Goal: Find specific page/section: Find specific page/section

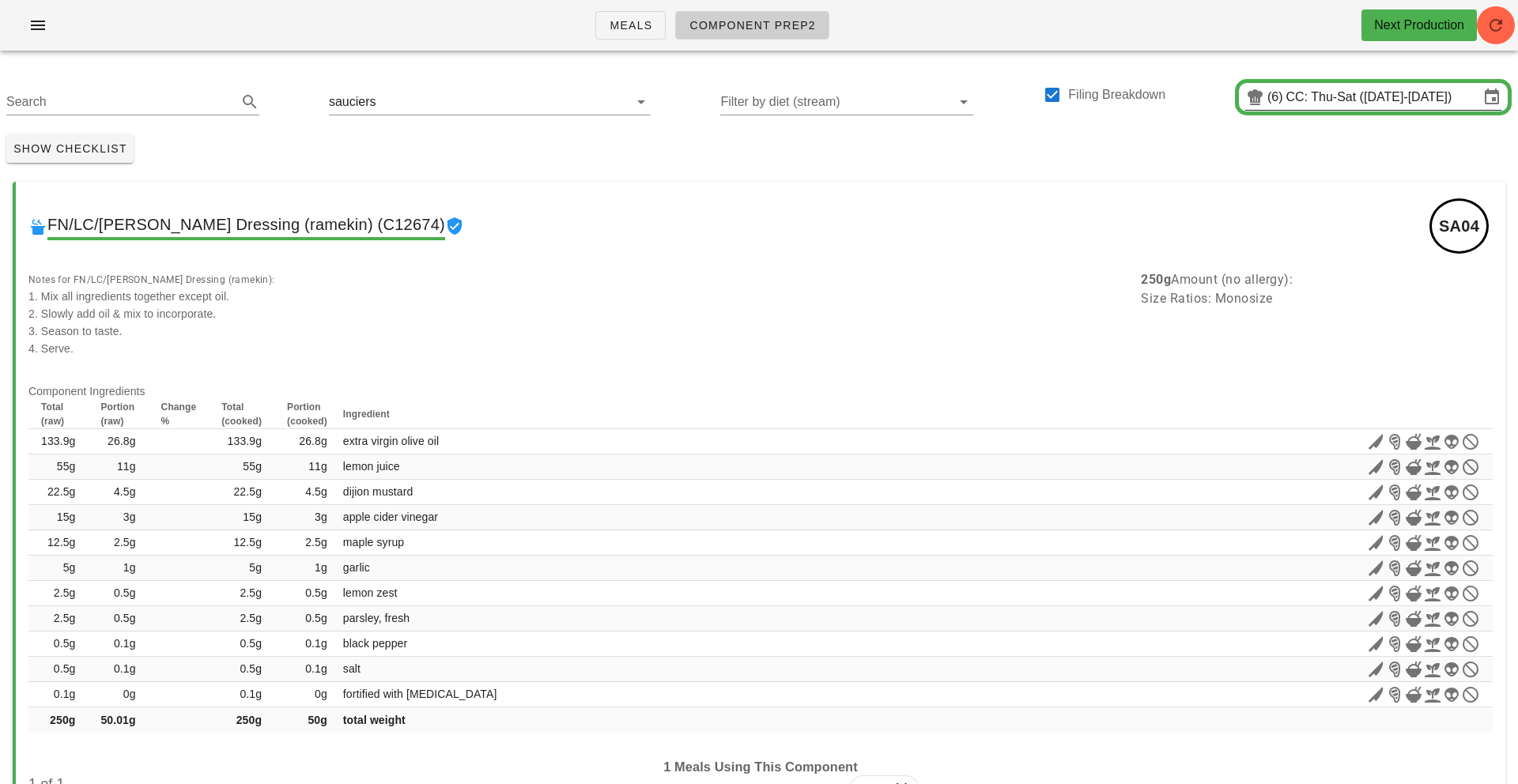
click at [1137, 103] on input "CC: Thu-Sat ([DATE]-[DATE])" at bounding box center [1383, 97] width 193 height 25
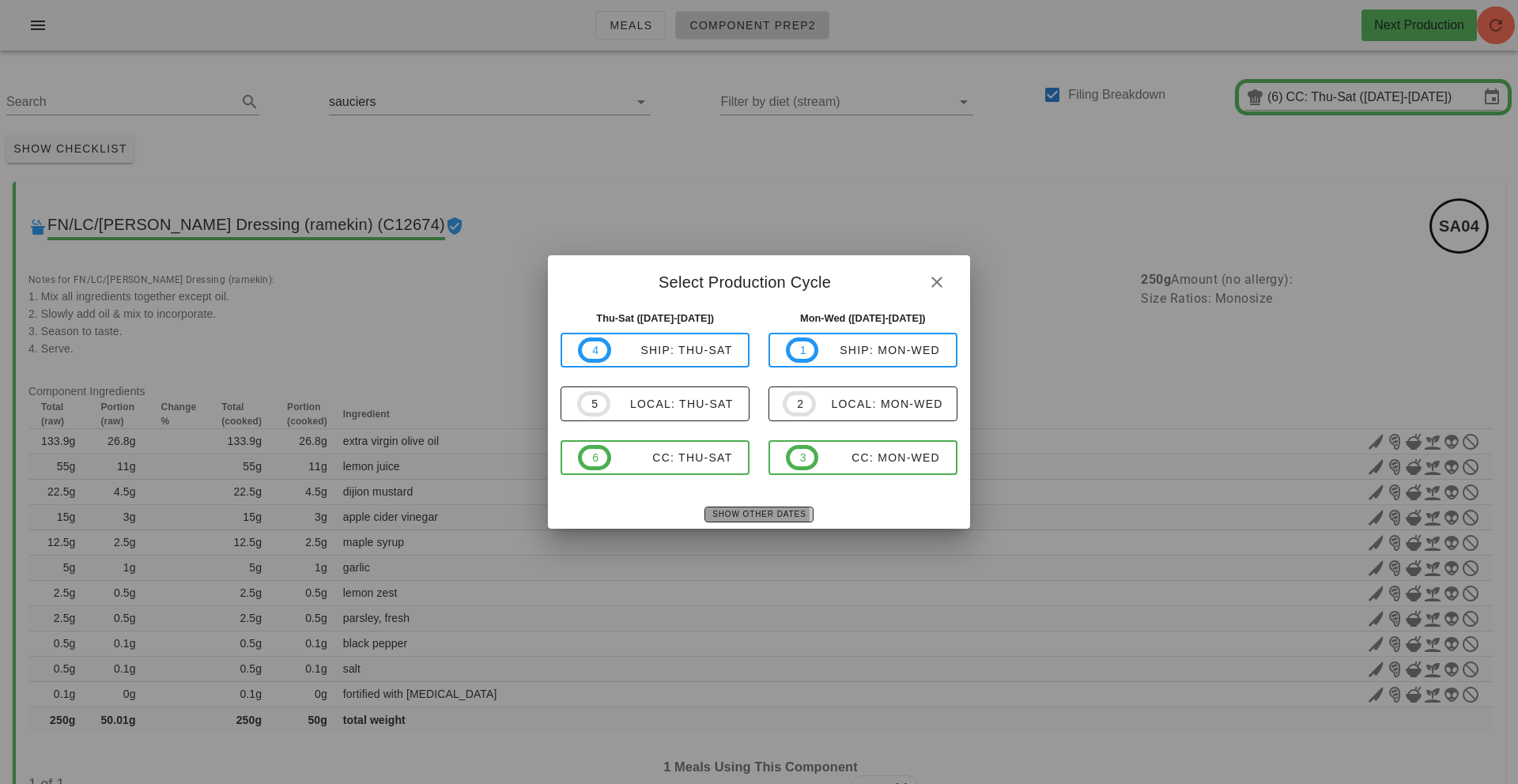
click at [755, 517] on span "Show Other Dates" at bounding box center [758, 514] width 94 height 8
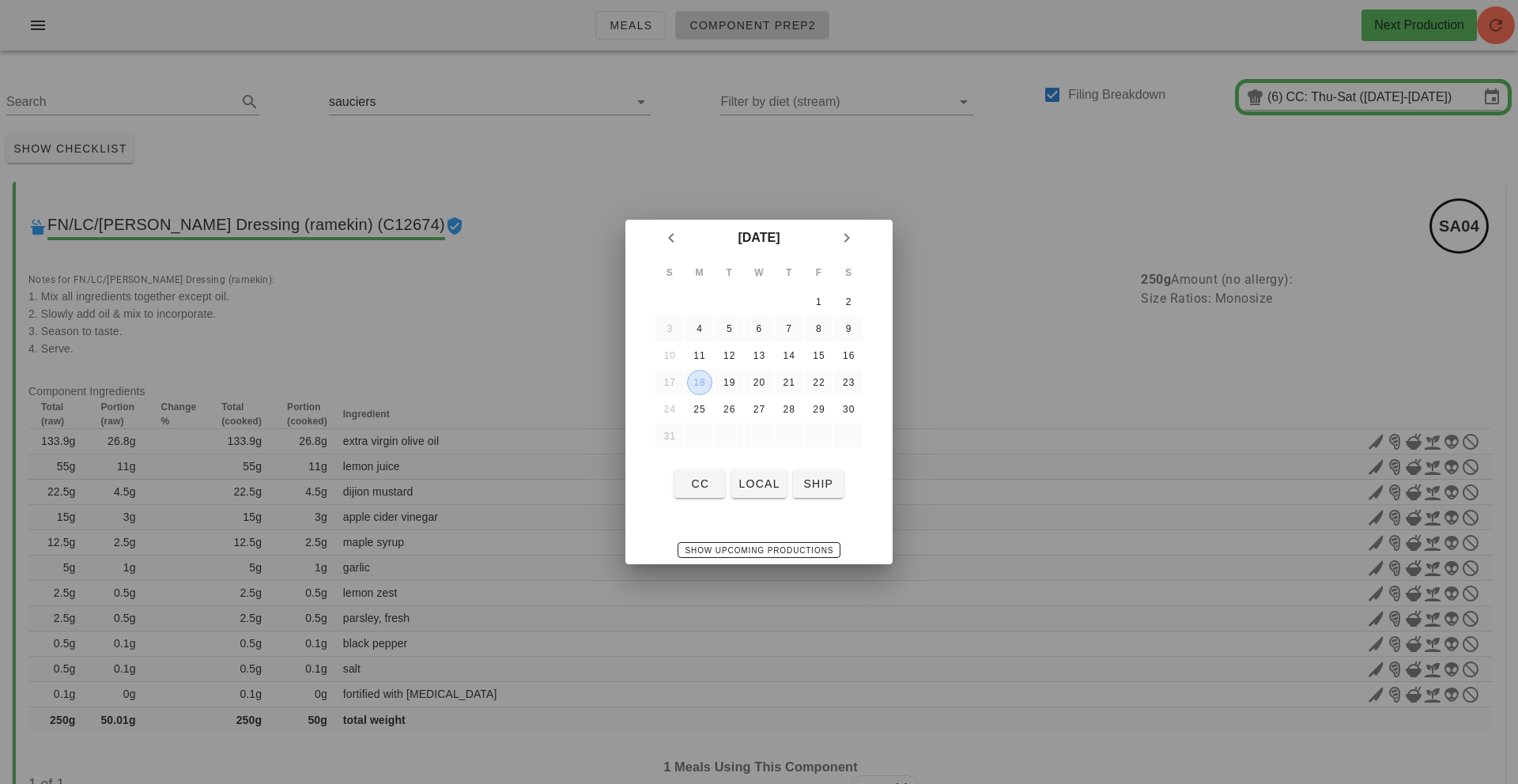
click at [697, 379] on div "18" at bounding box center [699, 382] width 23 height 11
click at [699, 353] on div "11" at bounding box center [699, 356] width 25 height 11
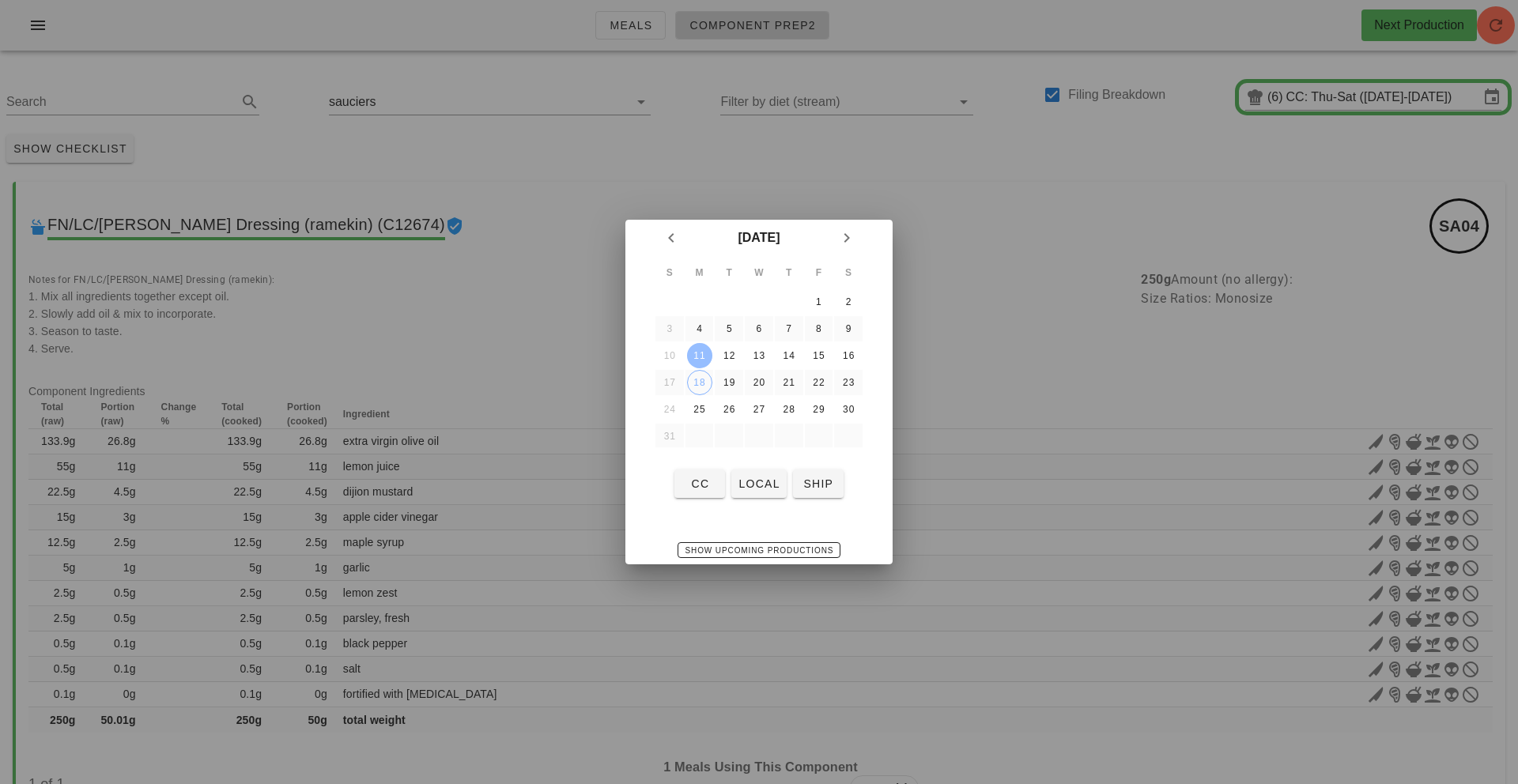
click at [699, 353] on div "11" at bounding box center [699, 356] width 25 height 11
click at [733, 355] on div "12" at bounding box center [729, 356] width 25 height 11
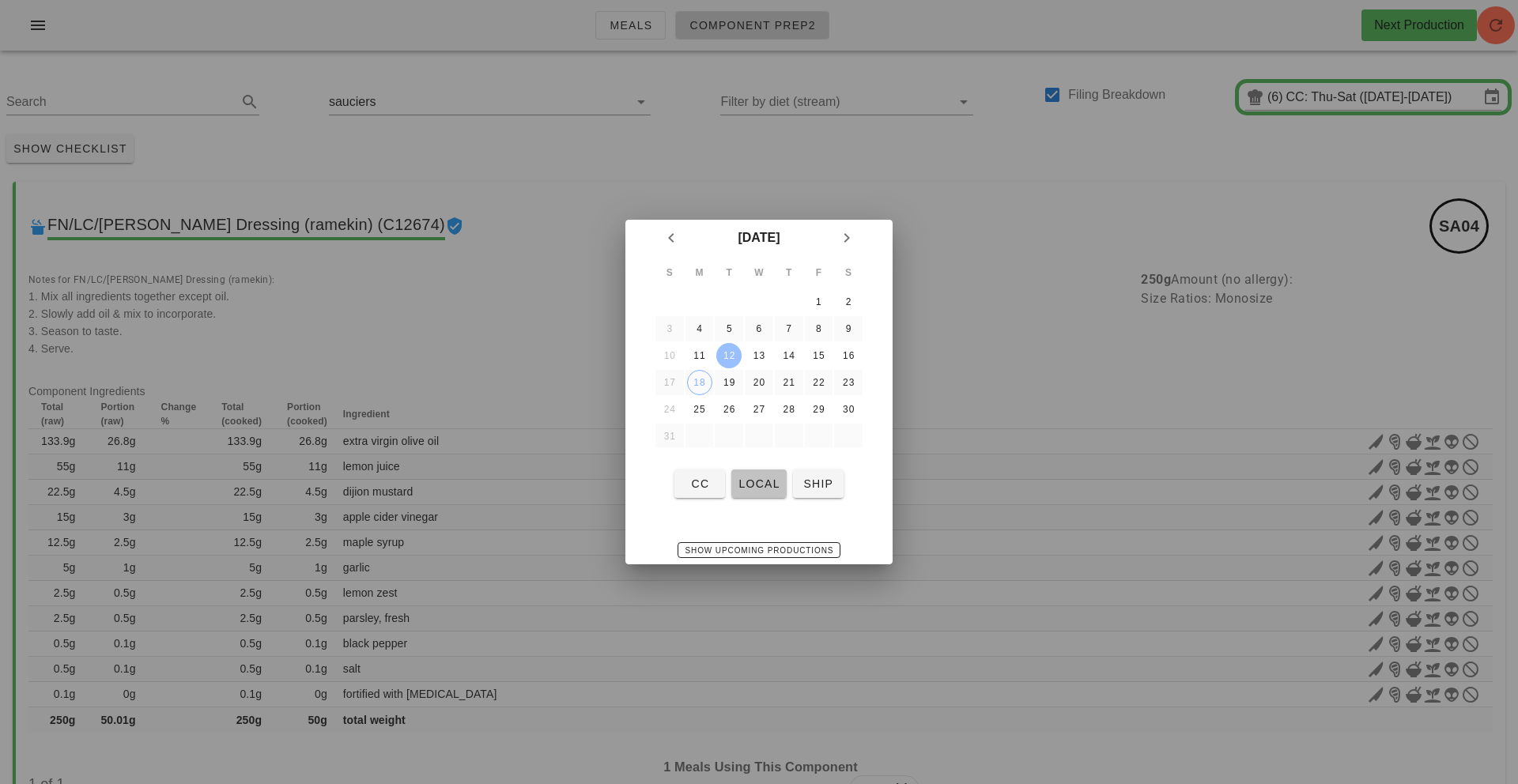
click at [756, 477] on span "local" at bounding box center [758, 483] width 42 height 13
type input "local: Mon-Wed ([DATE]-[DATE])"
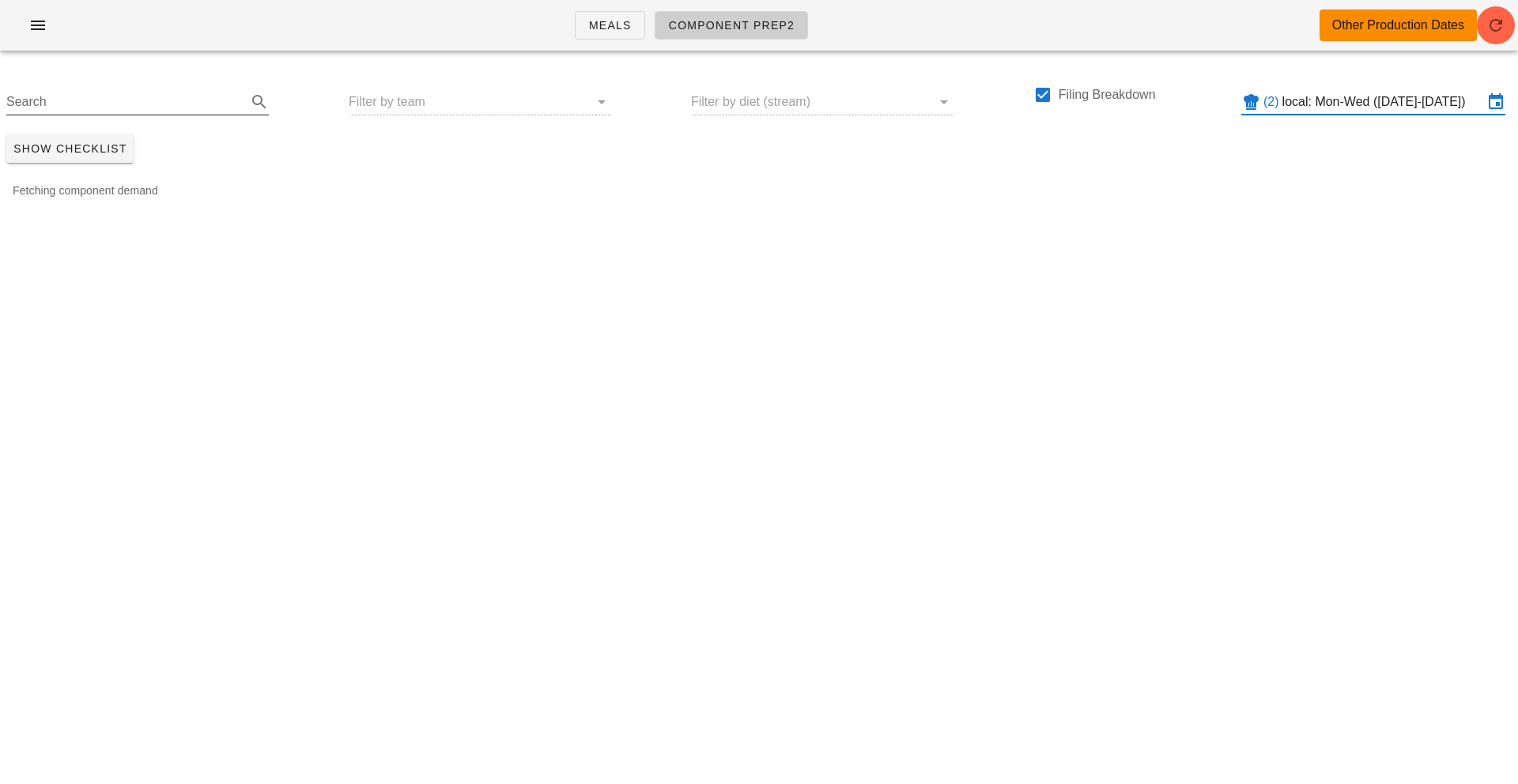
click at [74, 105] on input "Search" at bounding box center [125, 102] width 237 height 25
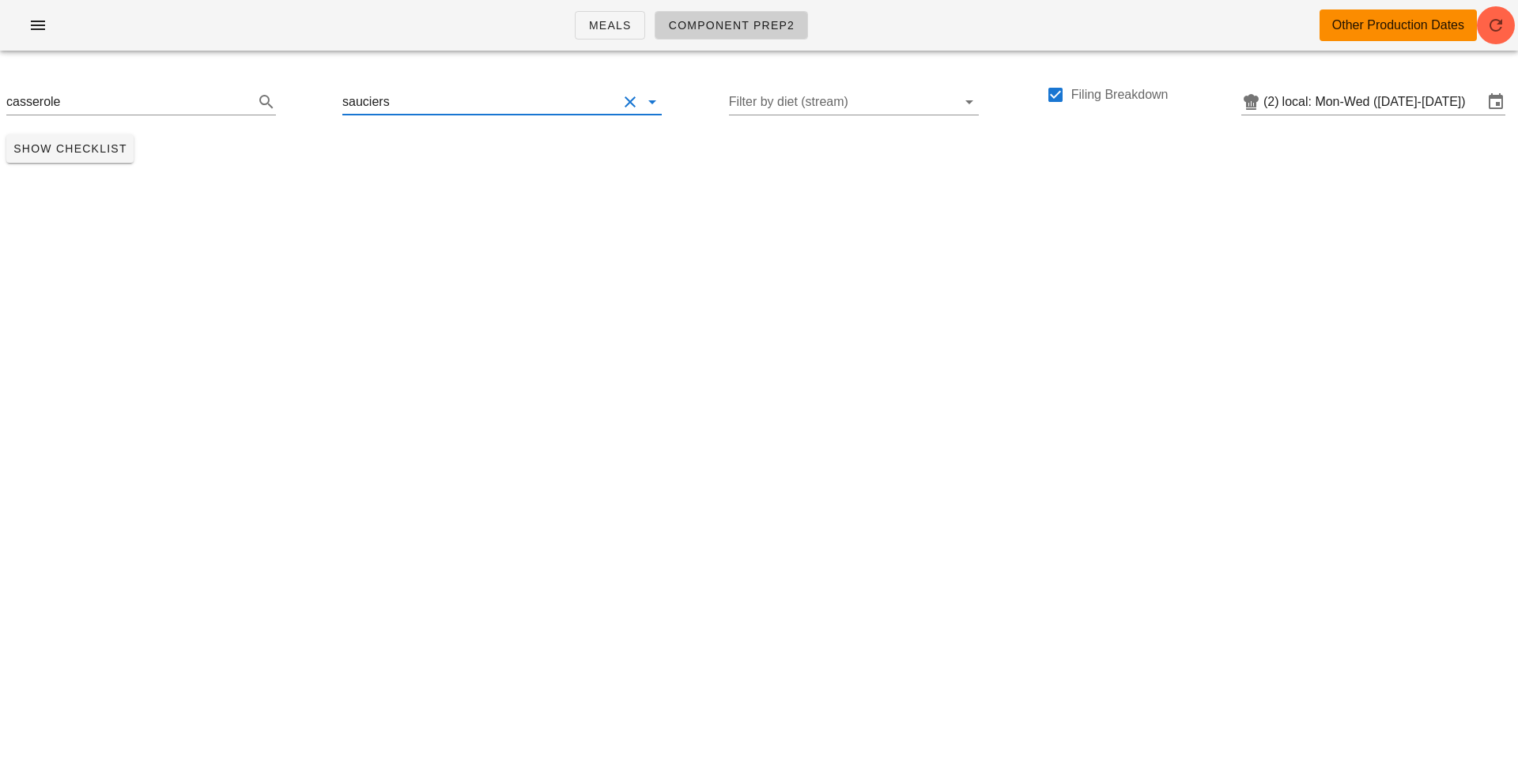
click at [576, 101] on input "text" at bounding box center [505, 102] width 226 height 25
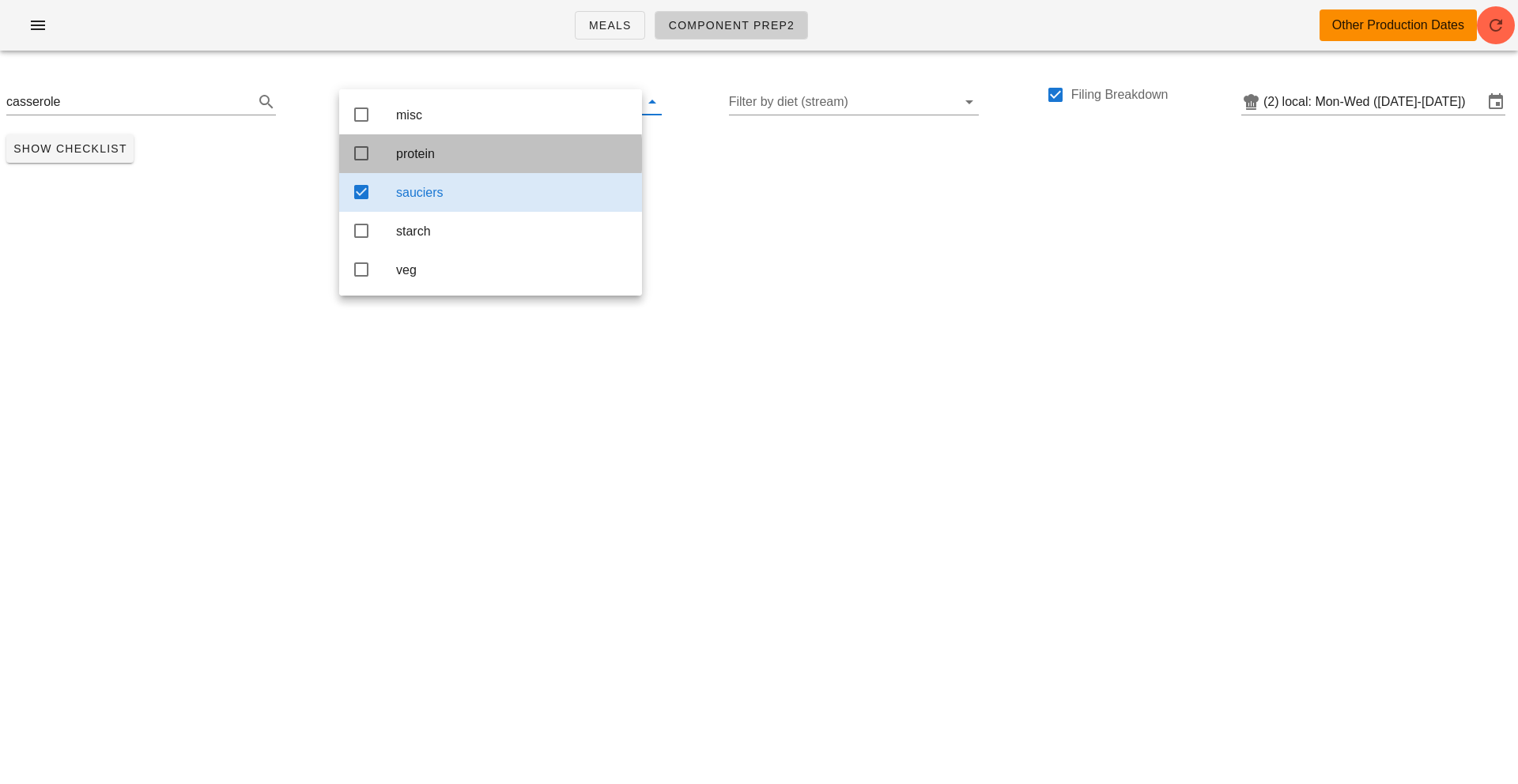
click at [359, 148] on icon at bounding box center [361, 153] width 19 height 19
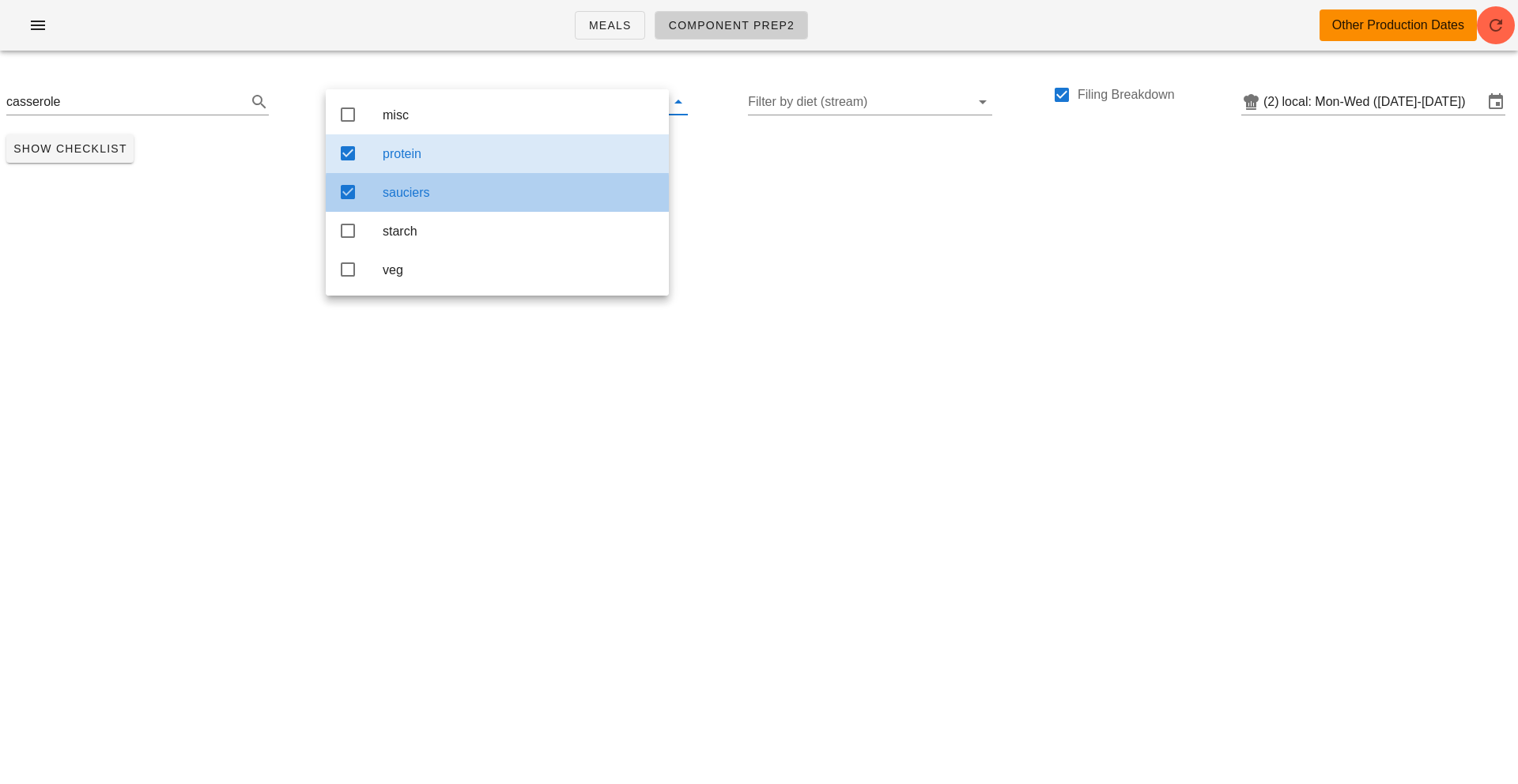
click at [353, 193] on icon at bounding box center [347, 192] width 19 height 19
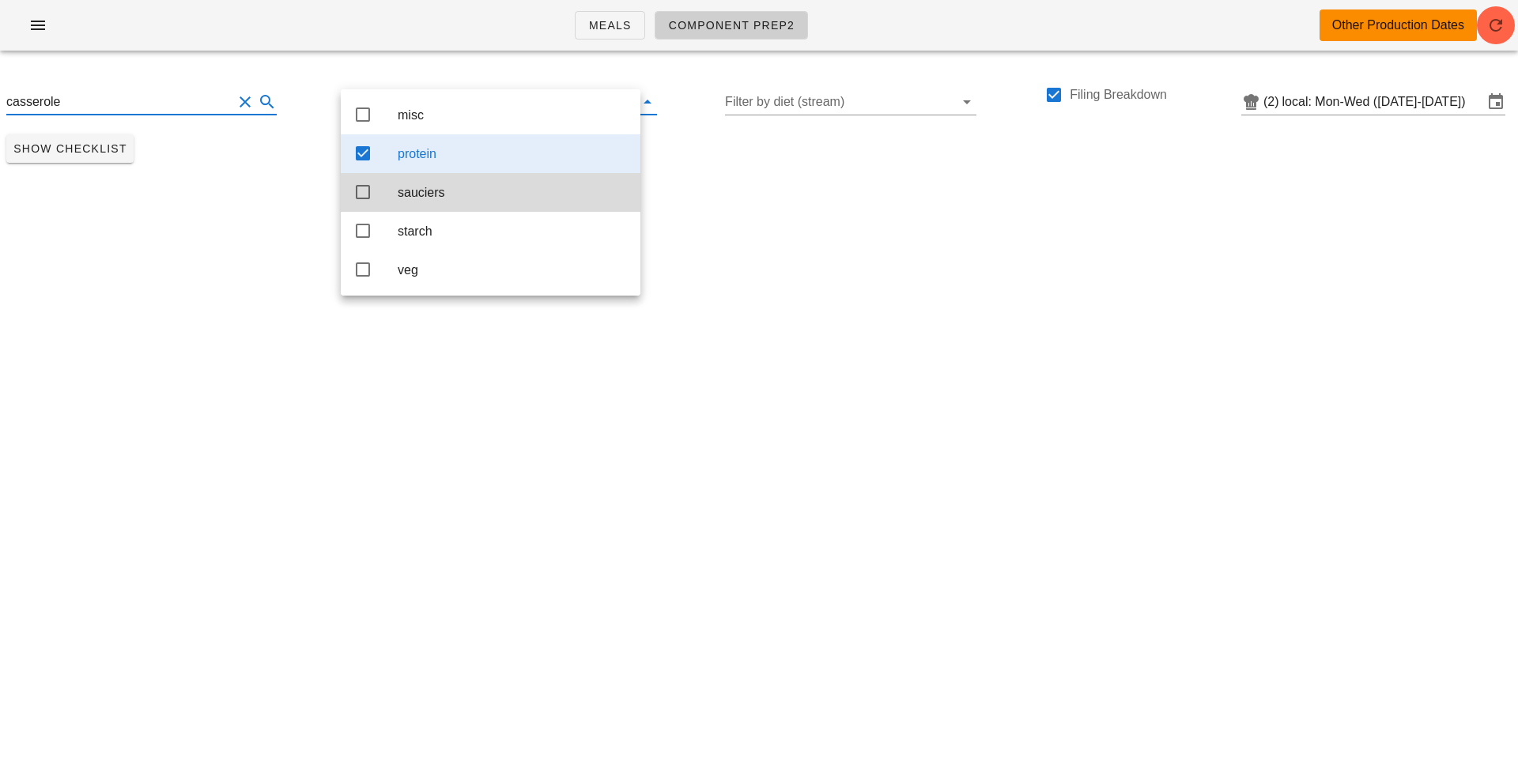
click at [68, 100] on input "casserole" at bounding box center [120, 102] width 226 height 25
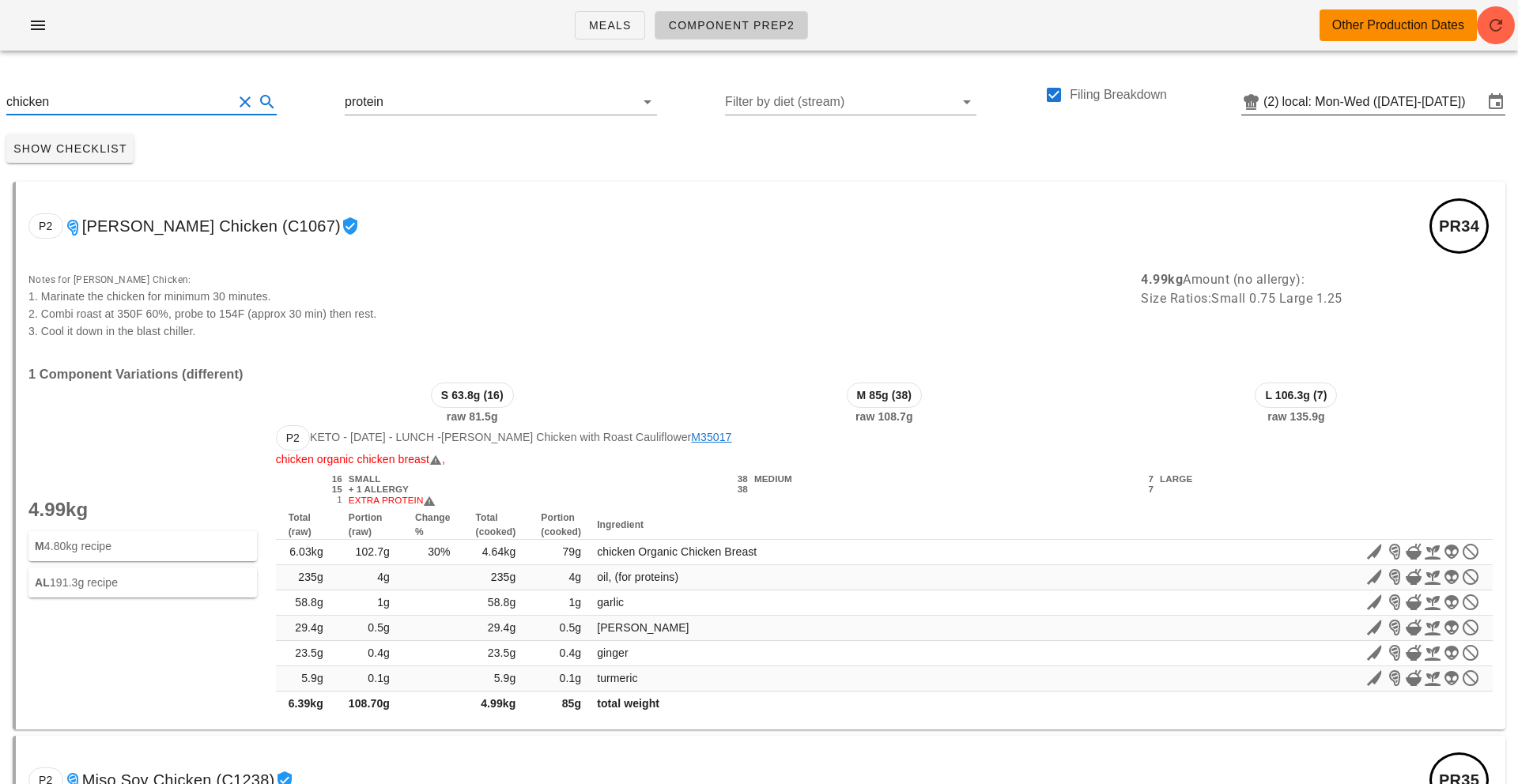
type input "chicken"
click at [1137, 106] on input "local: Mon-Wed ([DATE]-[DATE])" at bounding box center [1382, 102] width 200 height 25
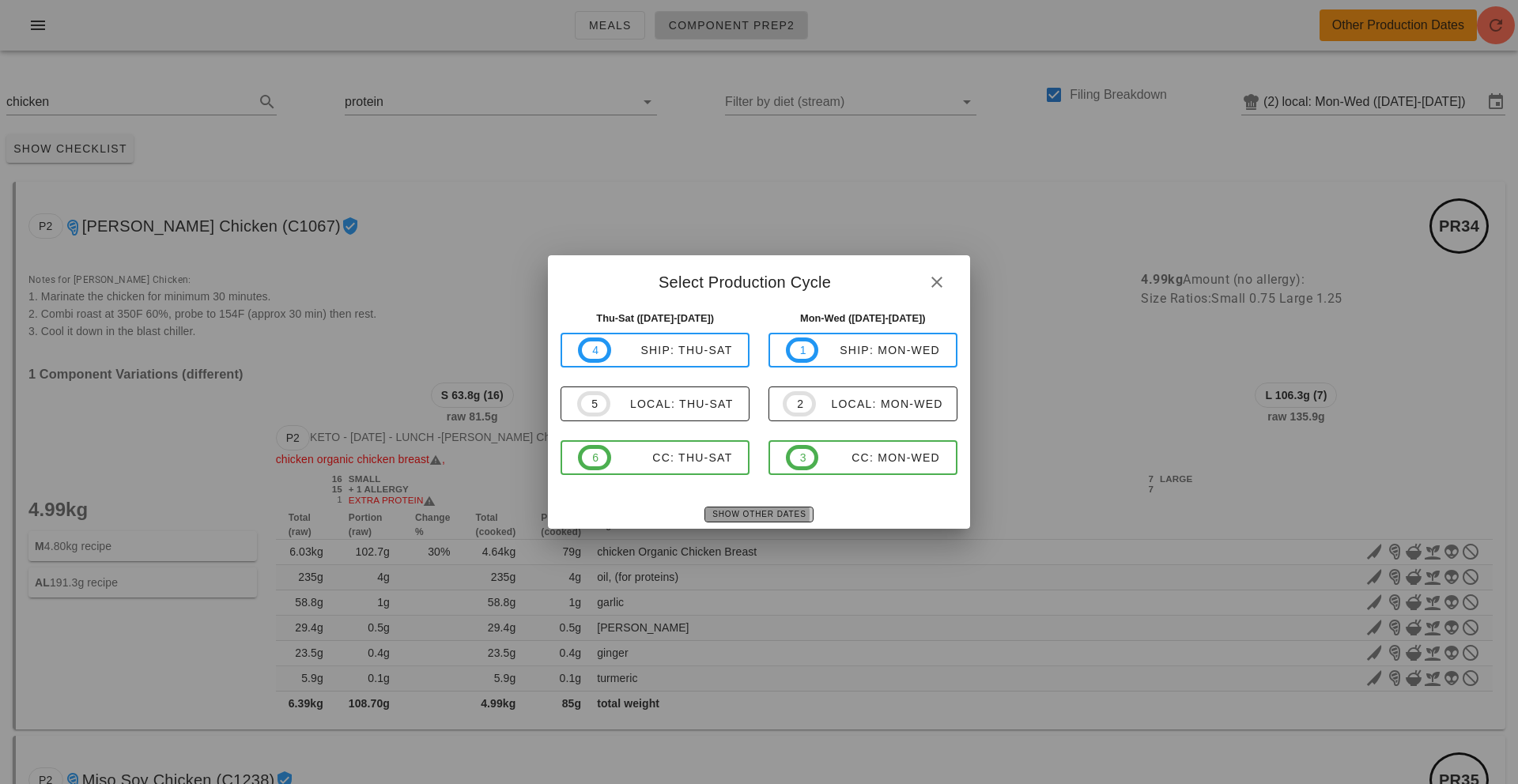
click at [765, 517] on span "Show Other Dates" at bounding box center [758, 514] width 94 height 8
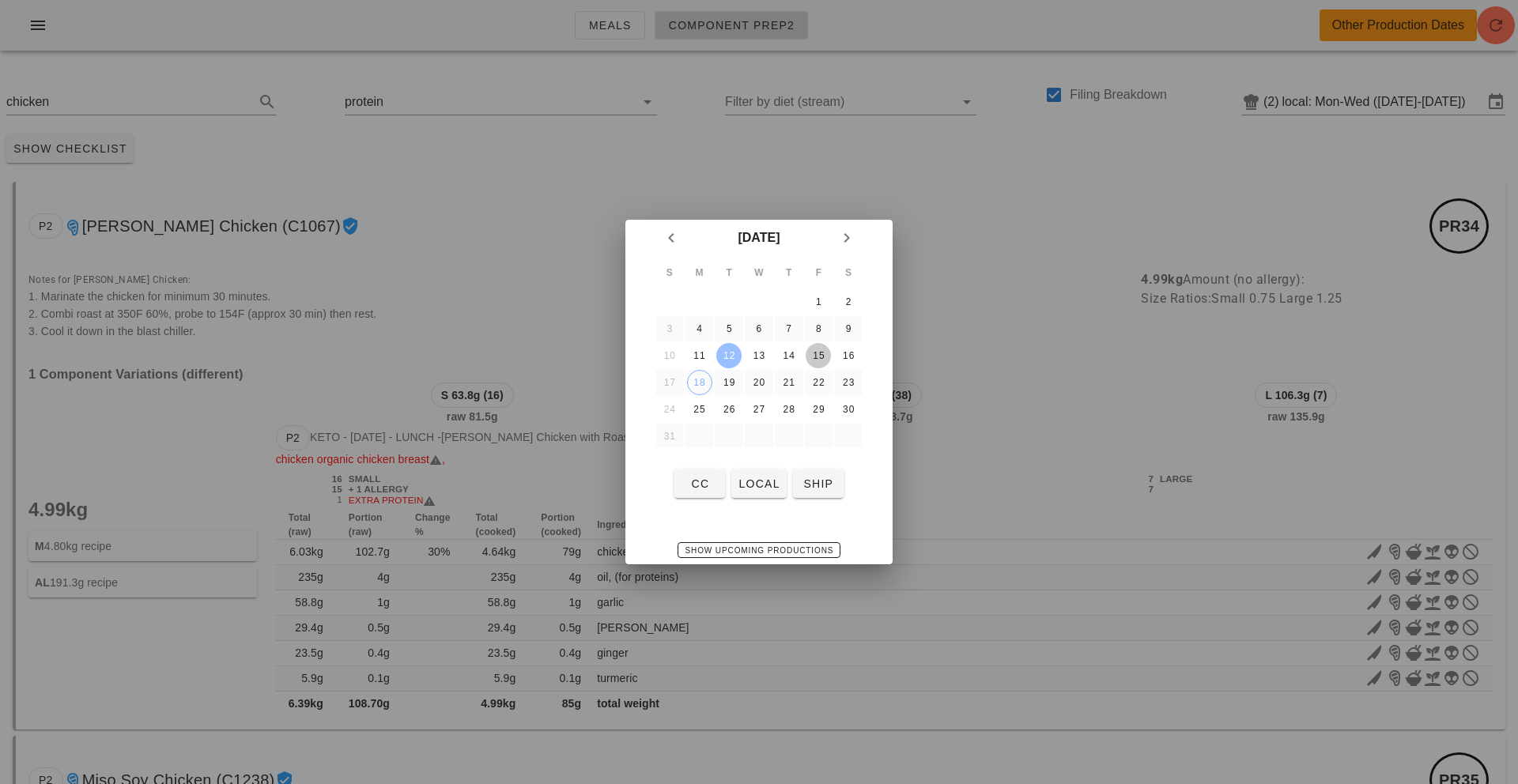
click at [824, 353] on div "15" at bounding box center [819, 356] width 25 height 11
click at [760, 478] on span "local" at bounding box center [758, 483] width 42 height 13
type input "local: Thu-Sat ([DATE]-[DATE])"
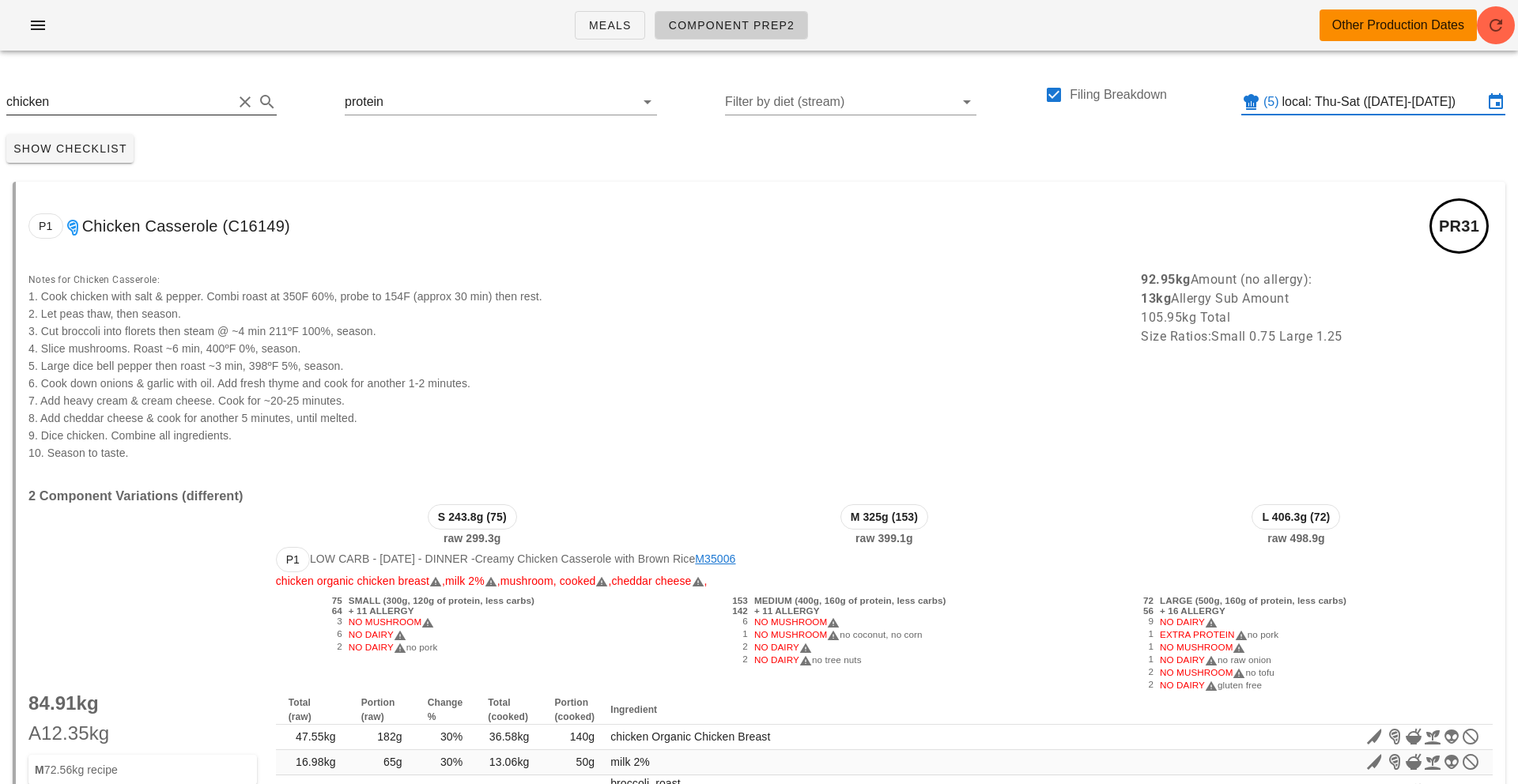
click at [106, 103] on input "chicken" at bounding box center [120, 102] width 226 height 25
type input "chicken casse"
